Goal: Information Seeking & Learning: Compare options

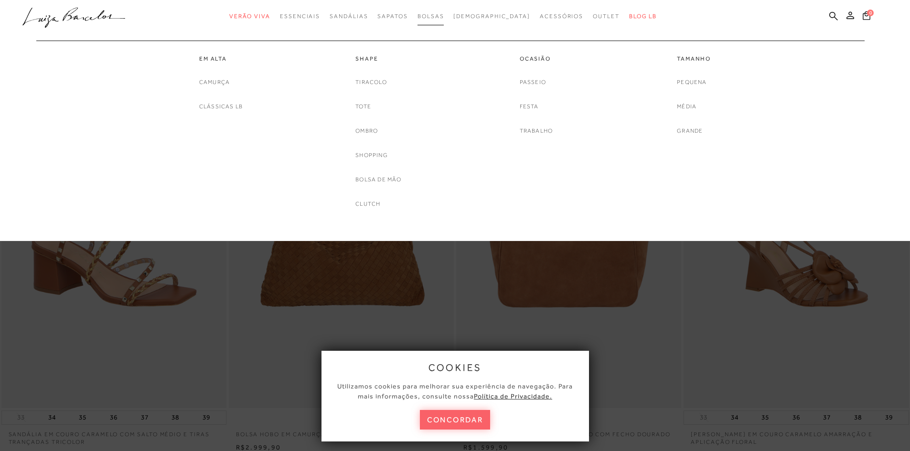
click at [442, 16] on span "Bolsas" at bounding box center [431, 16] width 27 height 7
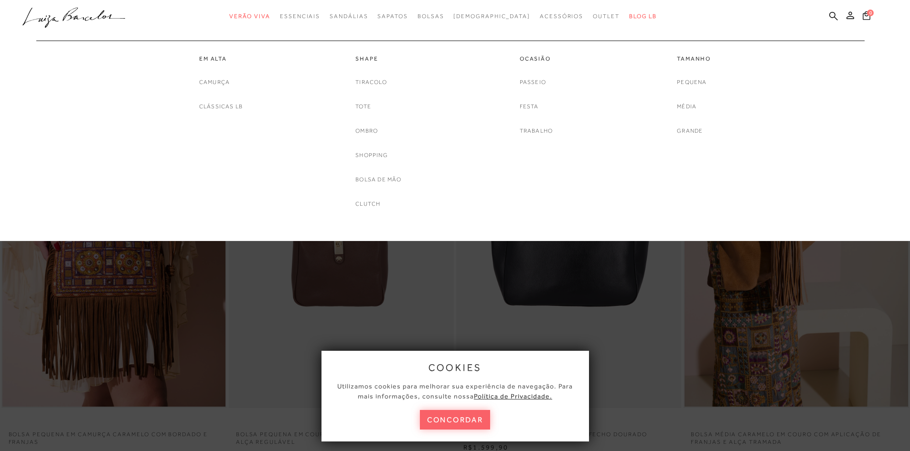
drag, startPoint x: 367, startPoint y: 129, endPoint x: 522, endPoint y: 142, distance: 155.8
click at [368, 130] on link "Ombro" at bounding box center [366, 131] width 22 height 10
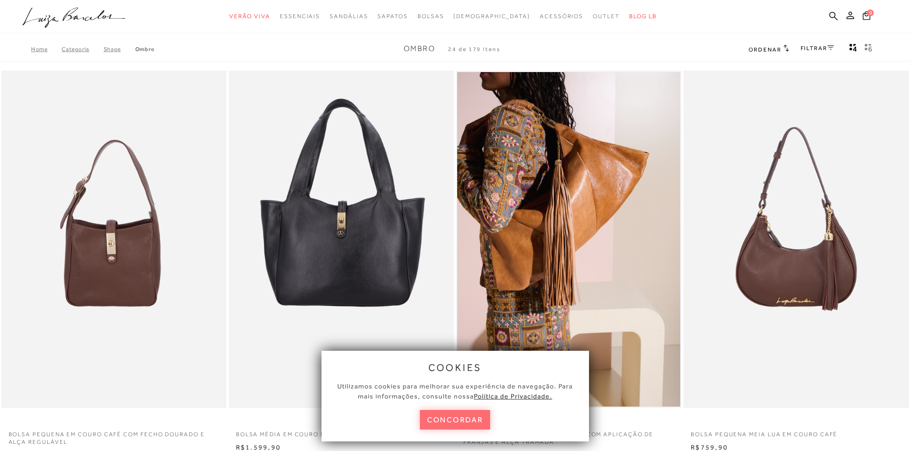
click at [469, 421] on button "concordar" at bounding box center [455, 420] width 71 height 20
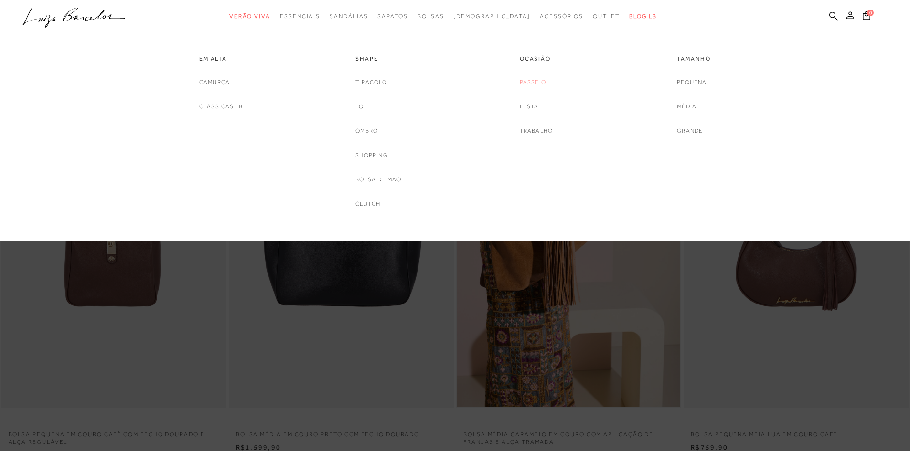
click at [538, 86] on link "Passeio" at bounding box center [533, 82] width 26 height 10
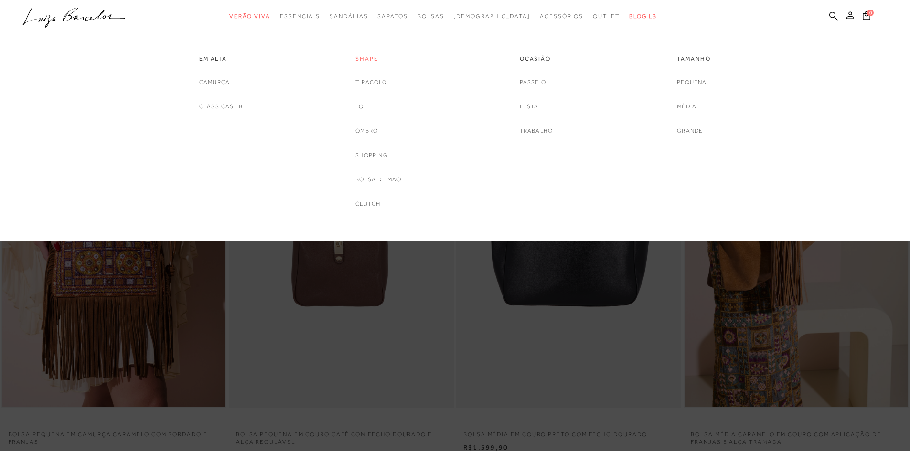
click at [371, 55] on link "Shape" at bounding box center [378, 59] width 46 height 8
click at [444, 14] on span "Bolsas" at bounding box center [431, 16] width 27 height 7
click at [375, 84] on link "Tiracolo" at bounding box center [371, 82] width 32 height 10
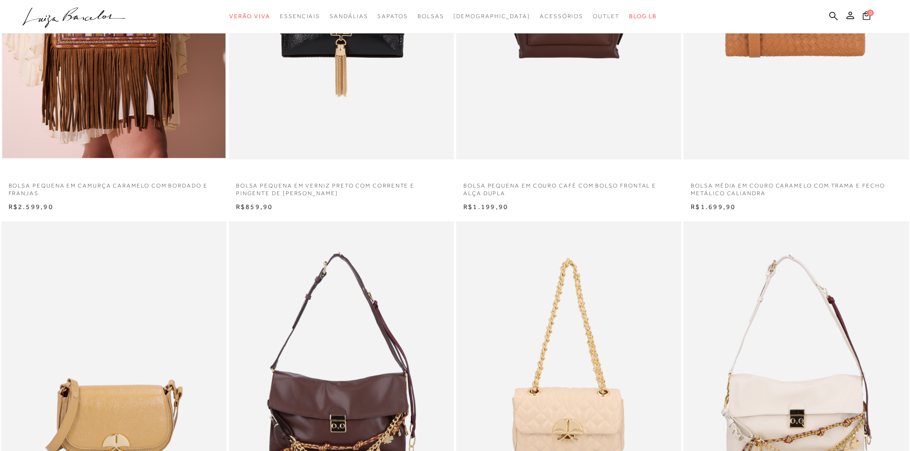
scroll to position [239, 0]
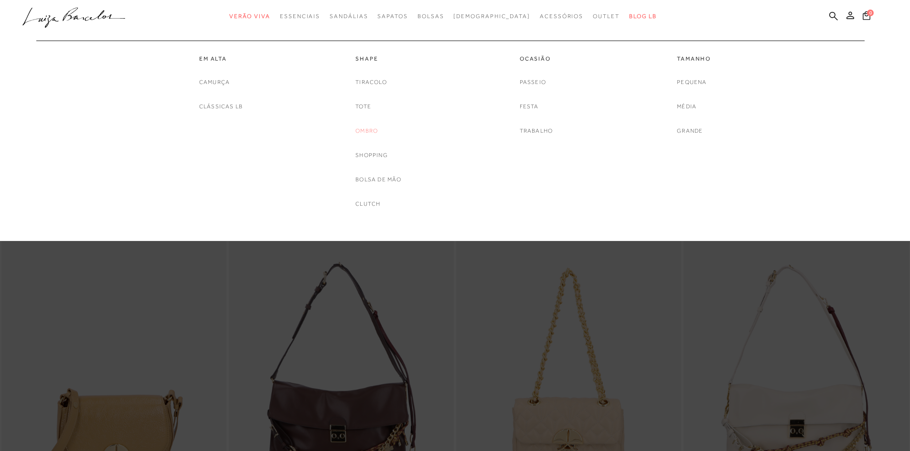
click at [368, 132] on link "Ombro" at bounding box center [366, 131] width 22 height 10
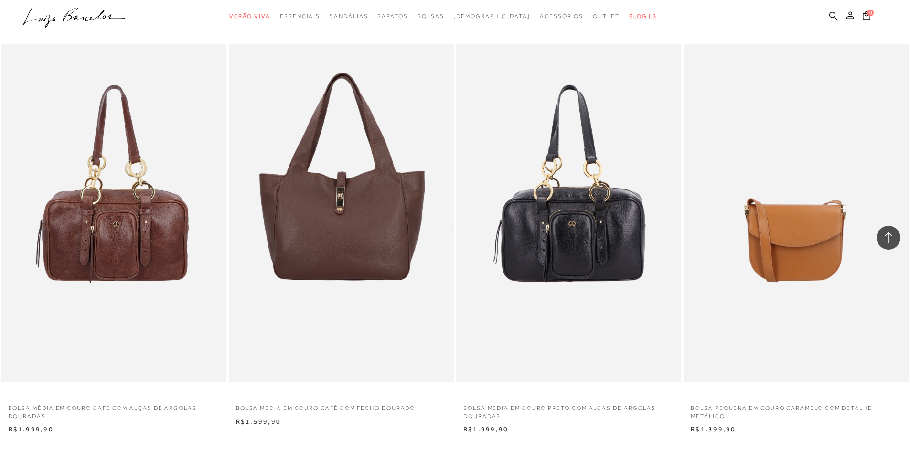
scroll to position [2006, 0]
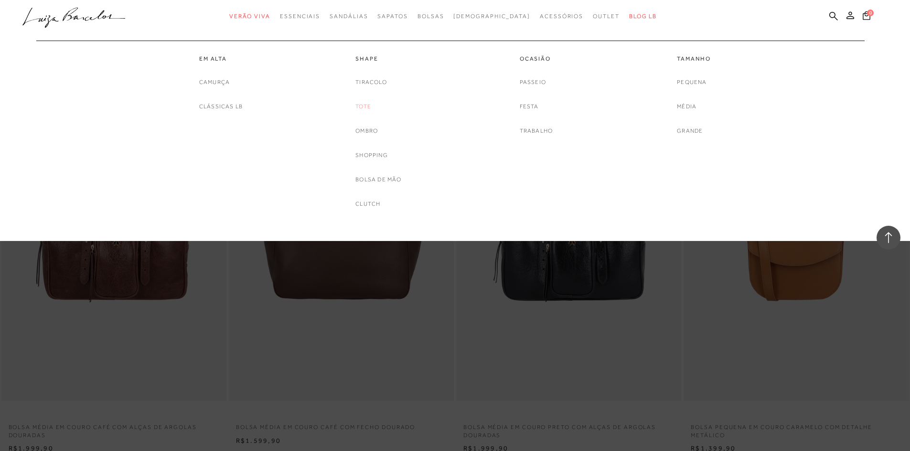
click at [363, 104] on link "Tote" at bounding box center [363, 107] width 16 height 10
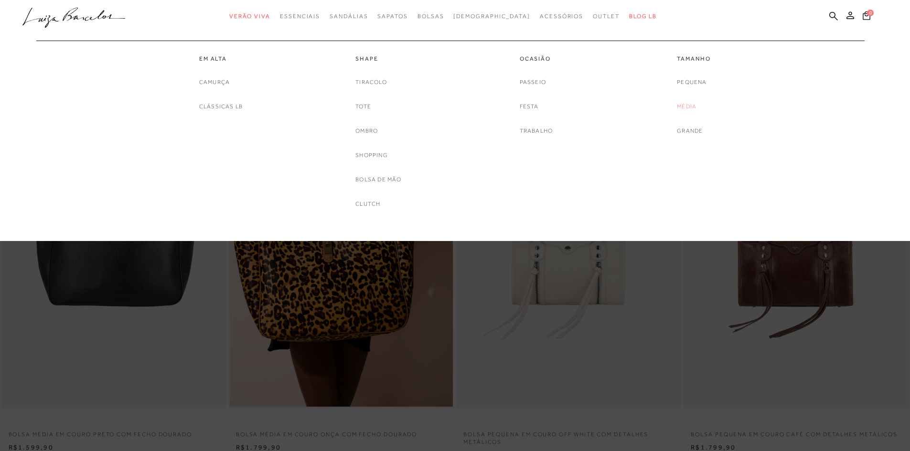
click at [686, 105] on link "Média" at bounding box center [687, 107] width 20 height 10
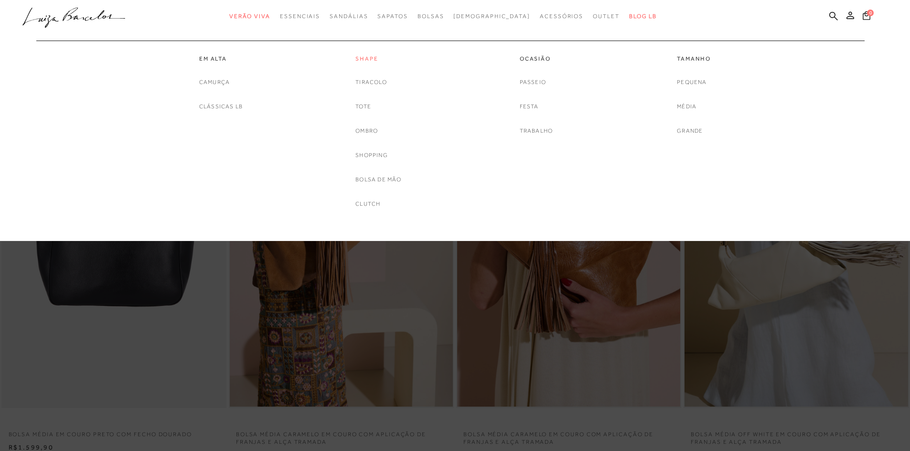
click at [374, 57] on link "Shape" at bounding box center [378, 59] width 46 height 8
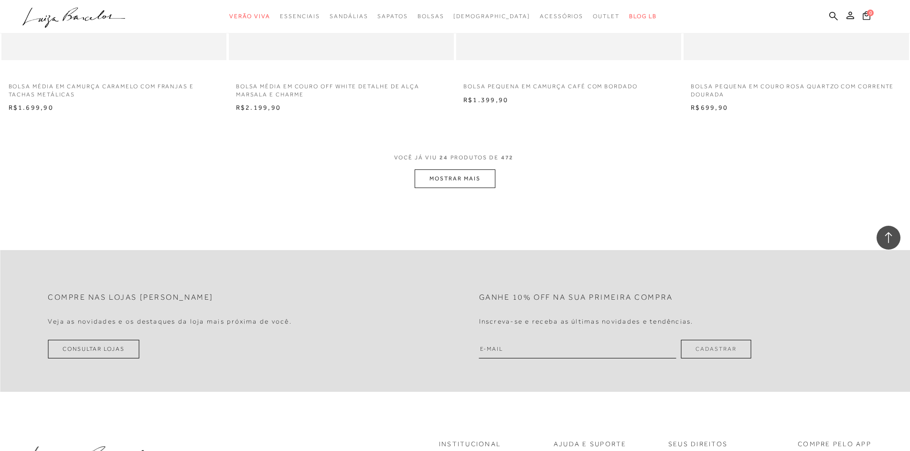
scroll to position [2311, 0]
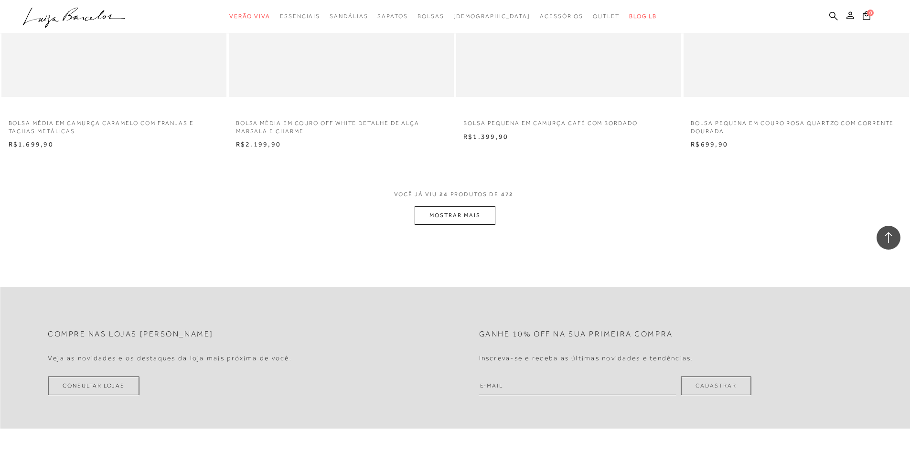
click at [463, 213] on button "MOSTRAR MAIS" at bounding box center [455, 215] width 80 height 19
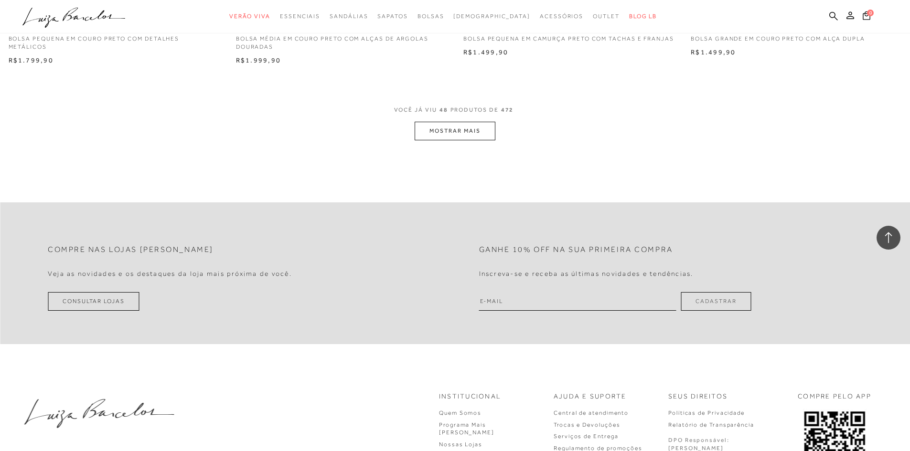
scroll to position [4795, 0]
click at [482, 134] on button "MOSTRAR MAIS" at bounding box center [455, 130] width 80 height 19
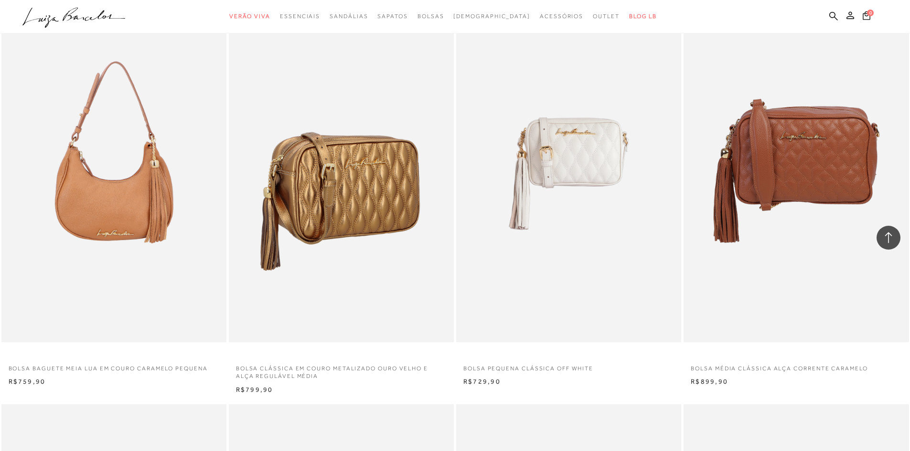
scroll to position [6467, 0]
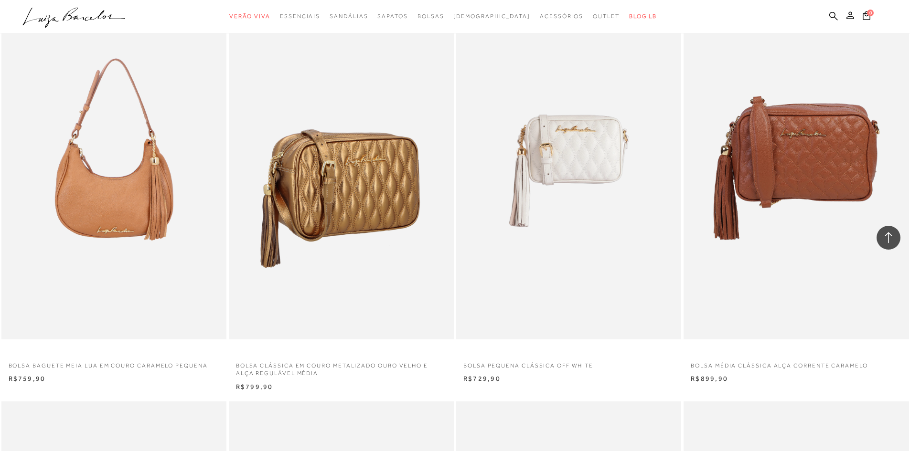
drag, startPoint x: 339, startPoint y: 190, endPoint x: 438, endPoint y: 192, distance: 98.9
click at [339, 190] on img at bounding box center [342, 171] width 224 height 338
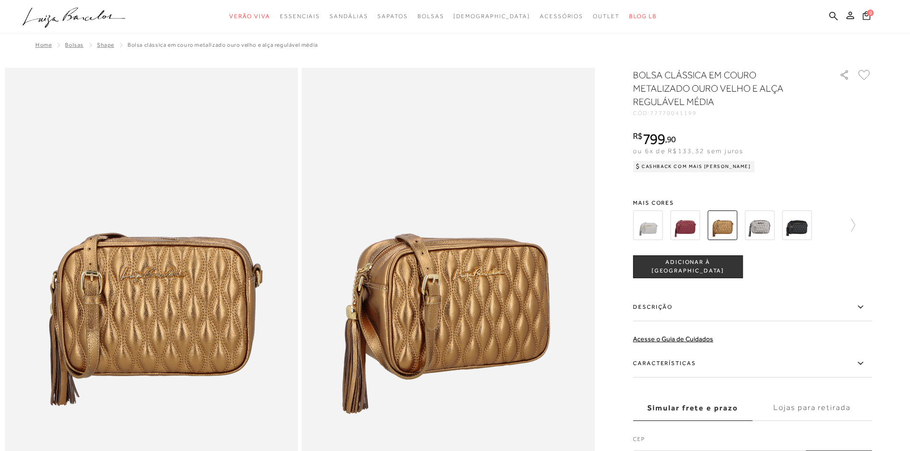
click at [769, 227] on img at bounding box center [760, 226] width 30 height 30
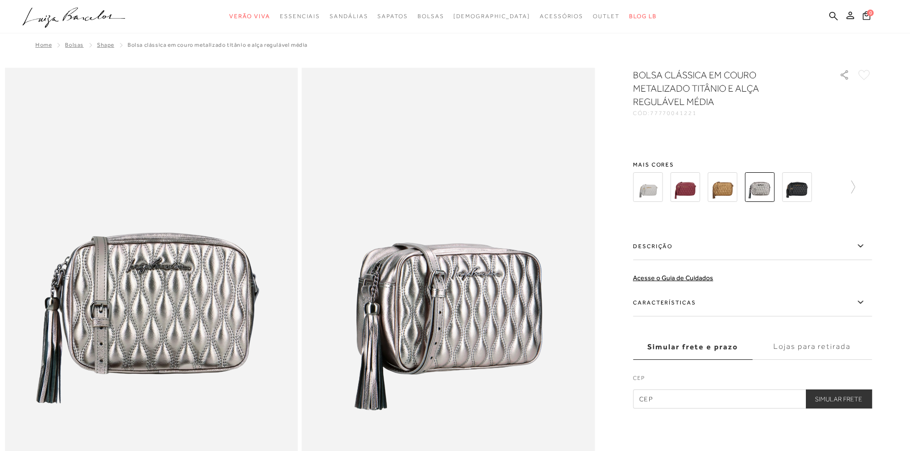
click at [687, 191] on img at bounding box center [685, 187] width 30 height 30
click at [687, 184] on img at bounding box center [685, 187] width 30 height 30
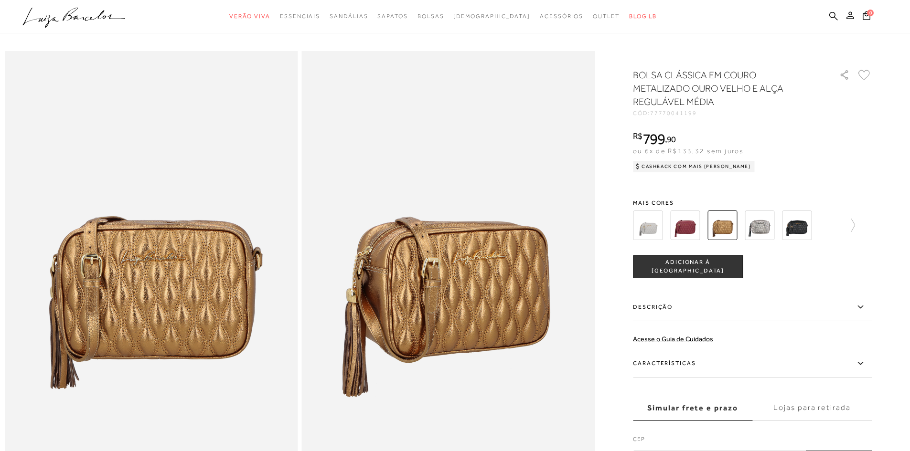
scroll to position [88, 0]
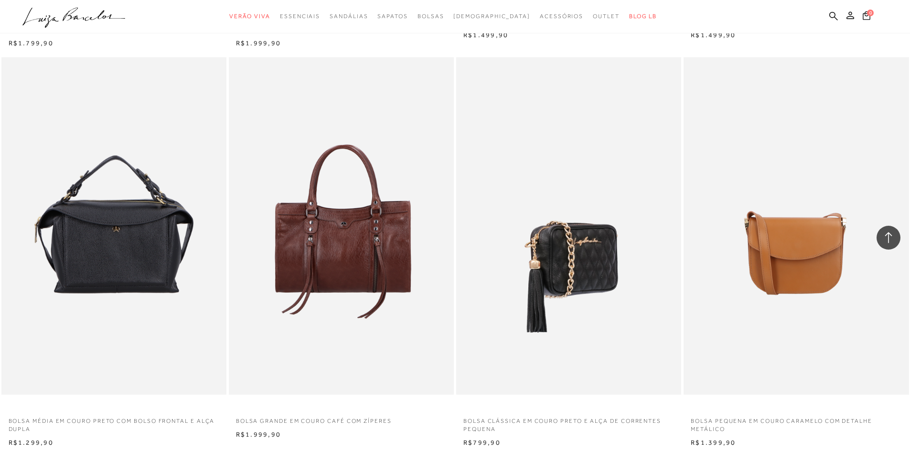
scroll to position [4872, 0]
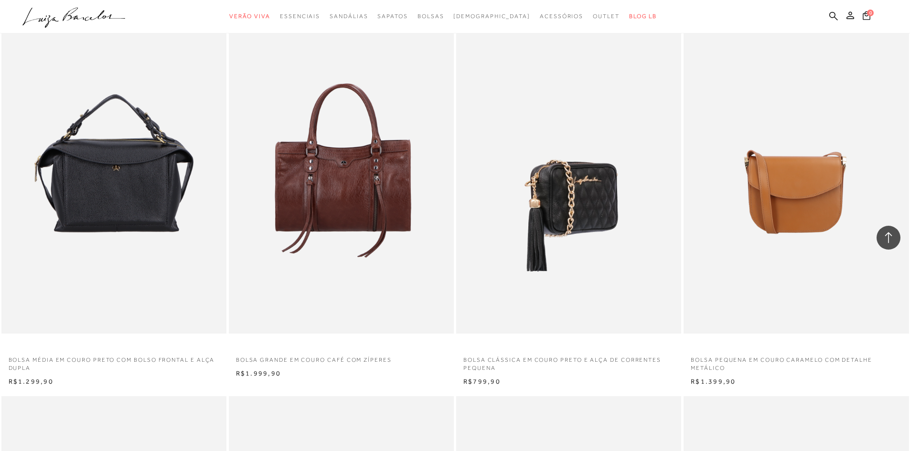
click at [587, 203] on img at bounding box center [569, 165] width 224 height 338
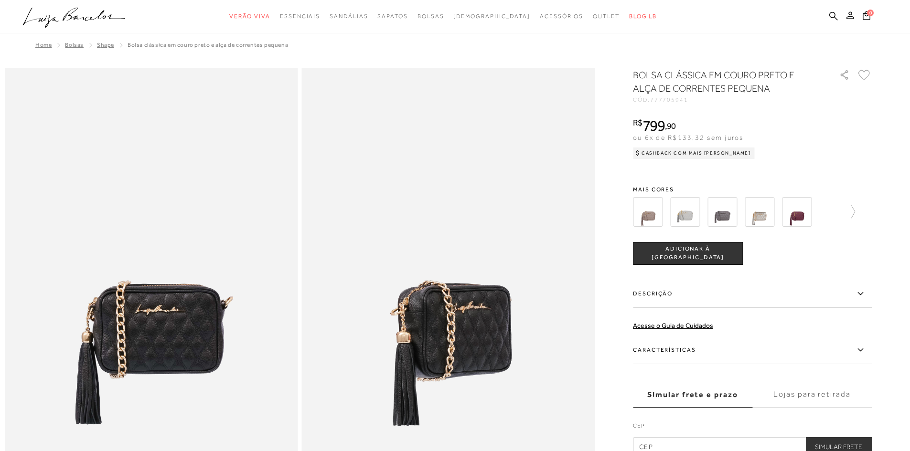
click at [698, 216] on img at bounding box center [685, 212] width 30 height 30
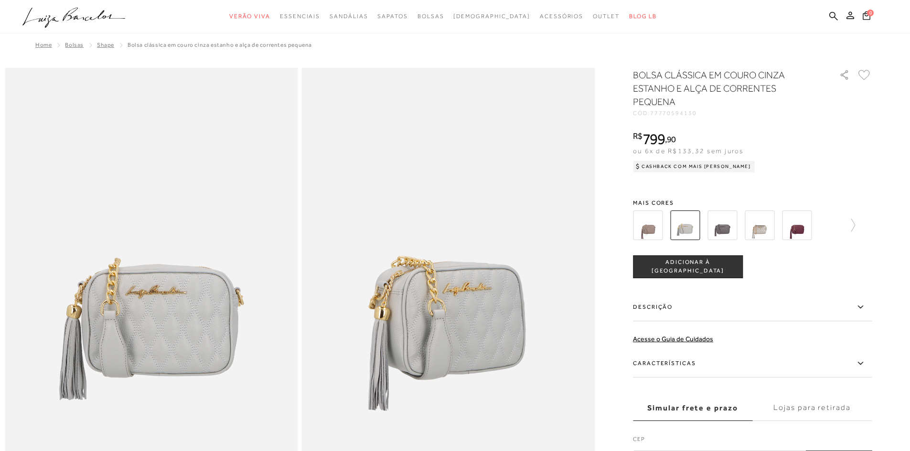
click at [732, 222] on img at bounding box center [722, 226] width 30 height 30
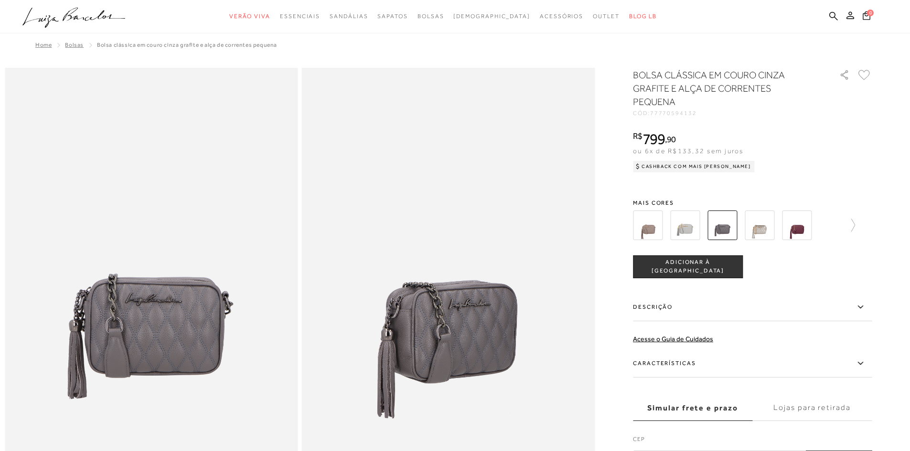
click at [773, 226] on img at bounding box center [760, 226] width 30 height 30
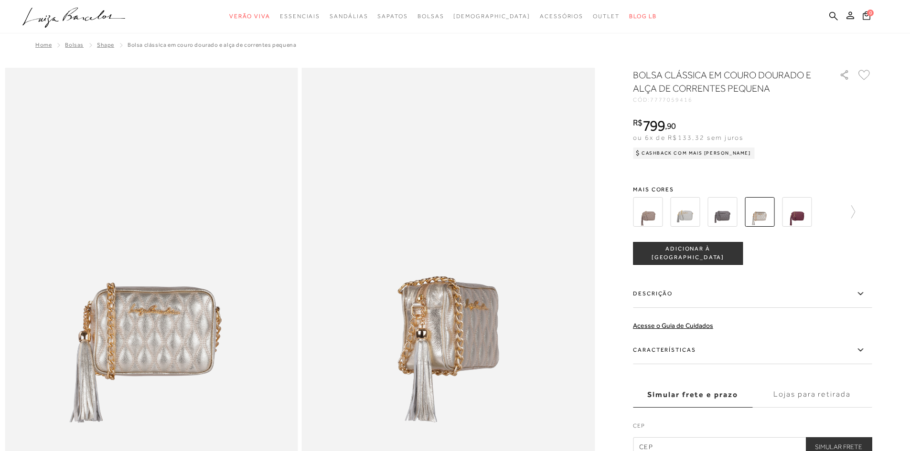
click at [797, 212] on img at bounding box center [797, 212] width 30 height 30
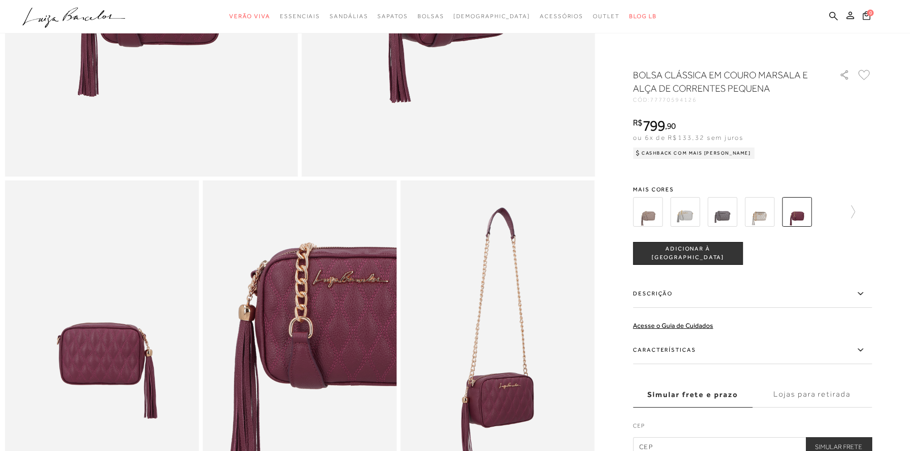
scroll to position [478, 0]
